Goal: Transaction & Acquisition: Purchase product/service

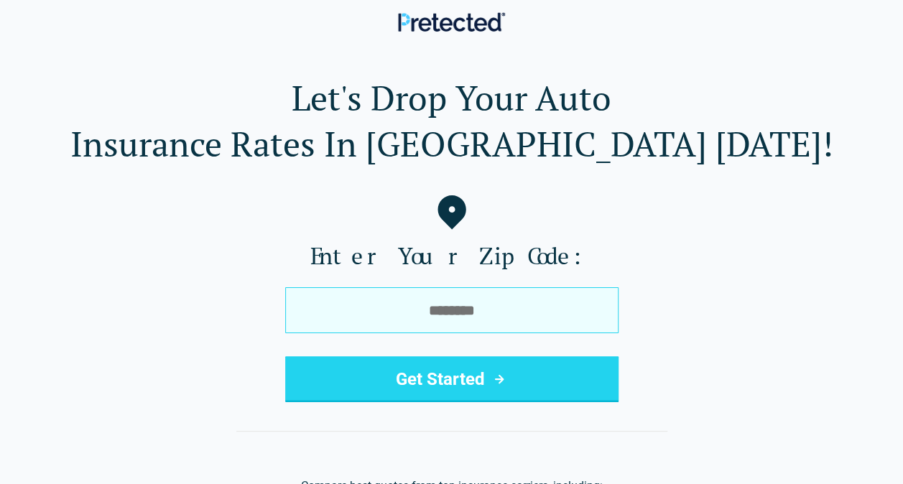
click at [460, 317] on input "tel" at bounding box center [451, 310] width 333 height 46
type input "*****"
click at [285, 356] on button "Get Started" at bounding box center [451, 379] width 333 height 46
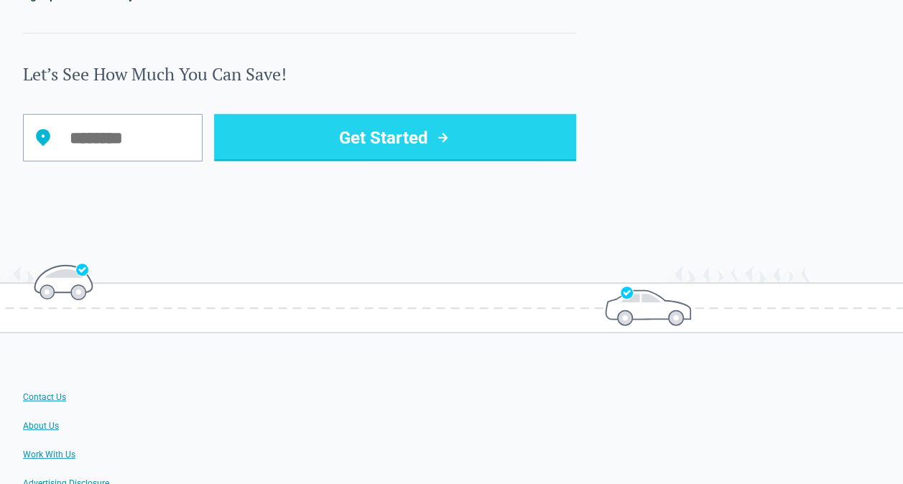
scroll to position [1846, 0]
